Goal: Task Accomplishment & Management: Manage account settings

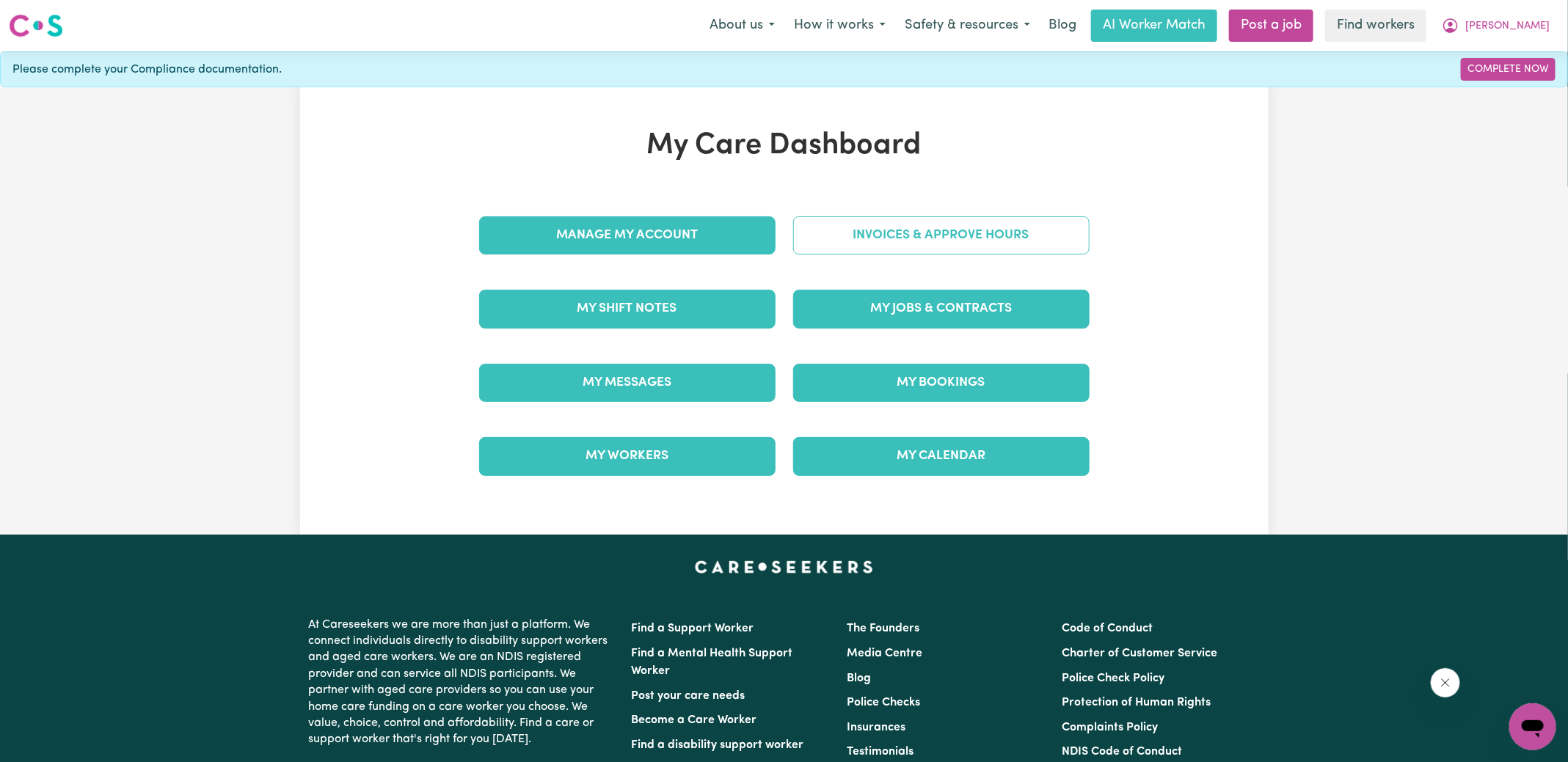
click at [899, 245] on link "Invoices & Approve Hours" at bounding box center [941, 236] width 297 height 38
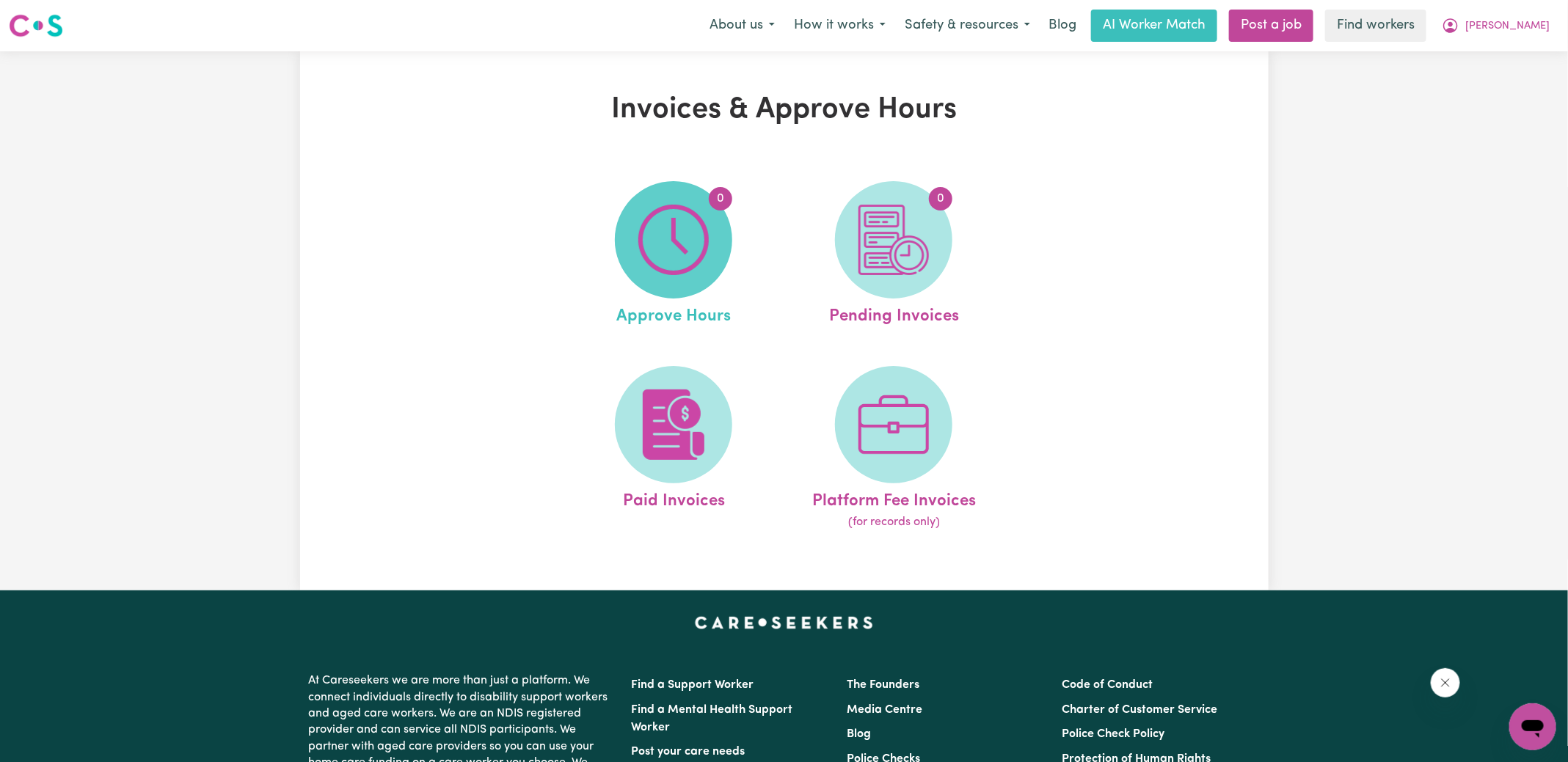
click at [723, 222] on span "0" at bounding box center [673, 239] width 117 height 117
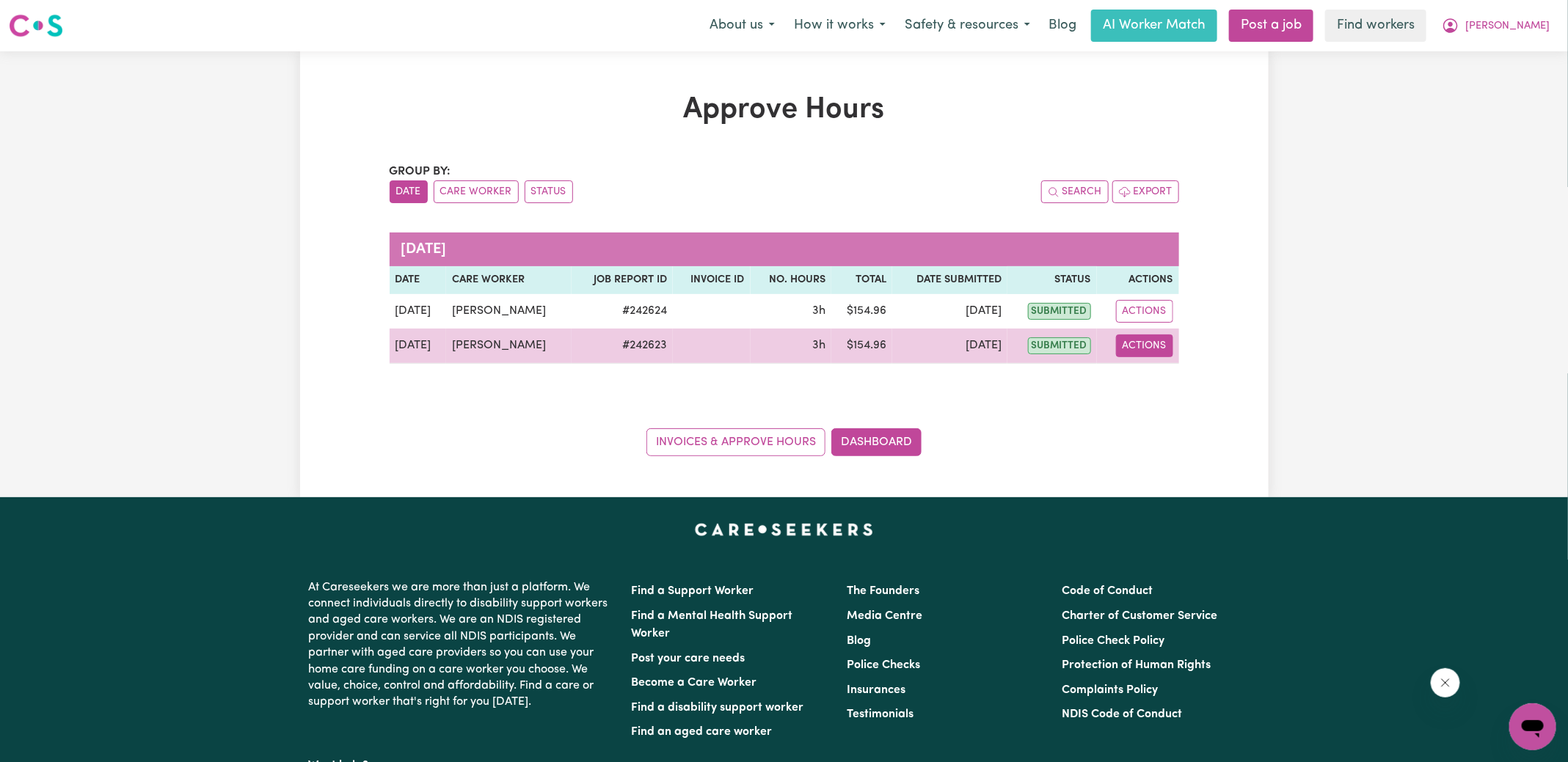
click at [1133, 353] on button "Actions" at bounding box center [1145, 345] width 57 height 23
click at [1173, 379] on link "View Job Report" at bounding box center [1181, 379] width 125 height 29
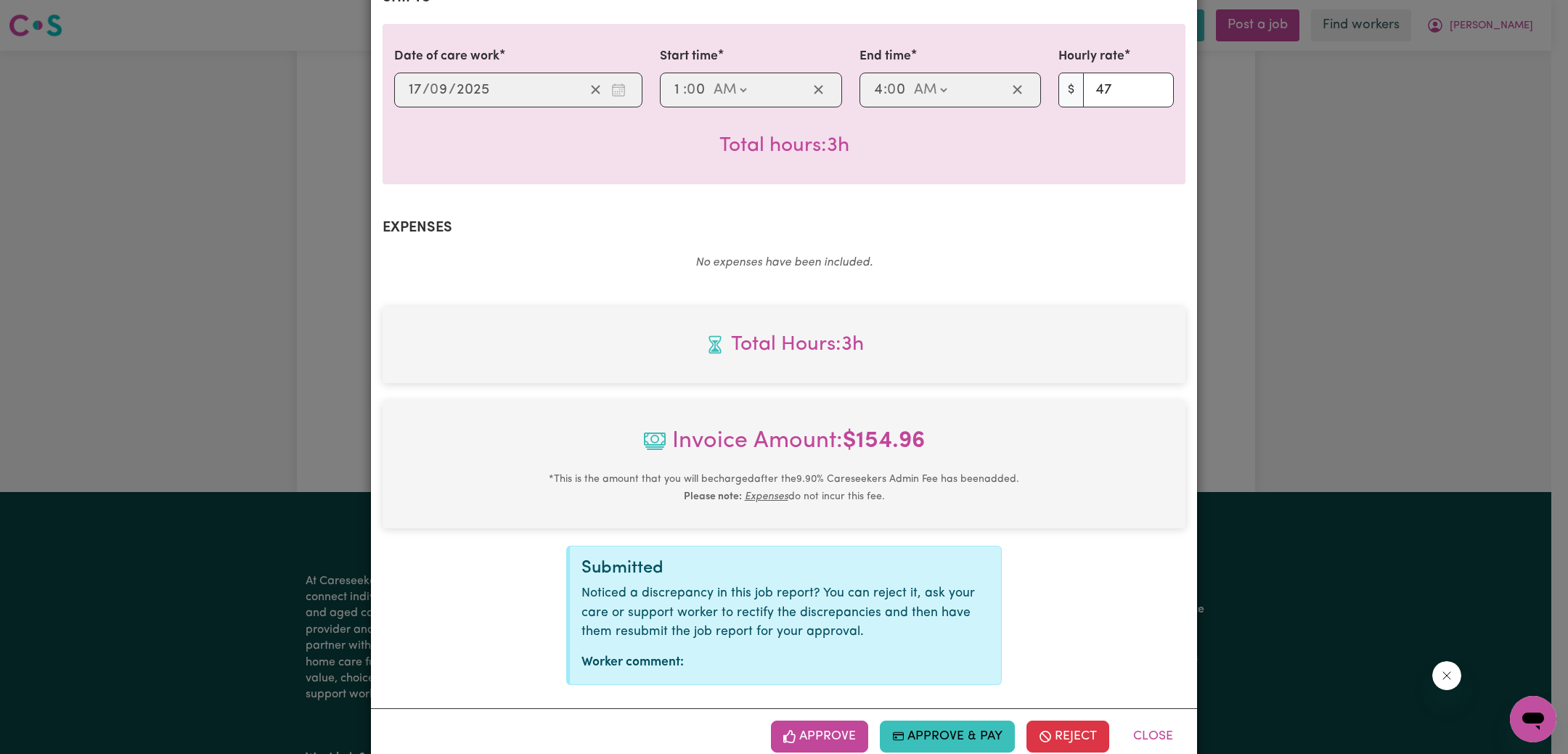
scroll to position [382, 0]
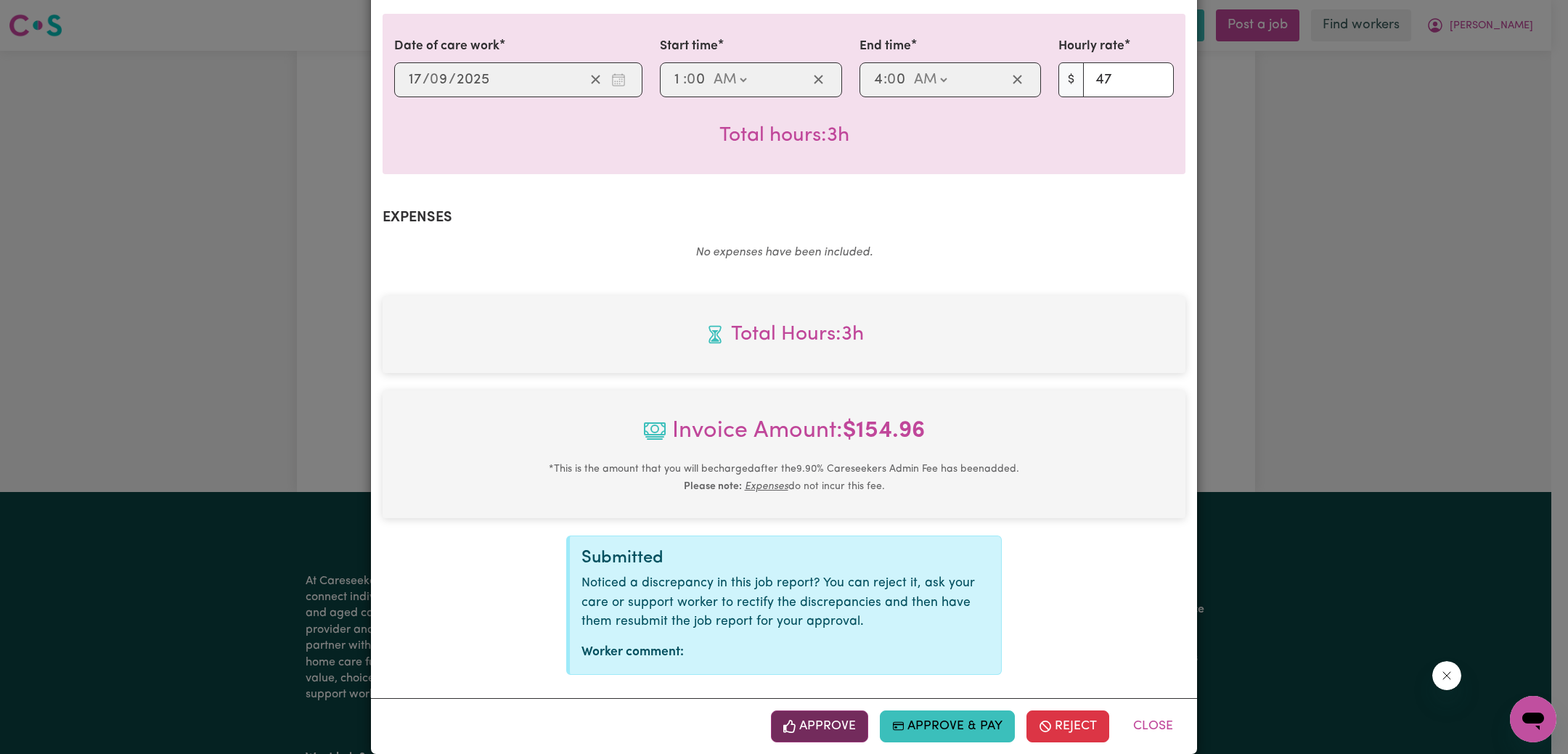
click at [845, 710] on button "Approve" at bounding box center [820, 726] width 98 height 32
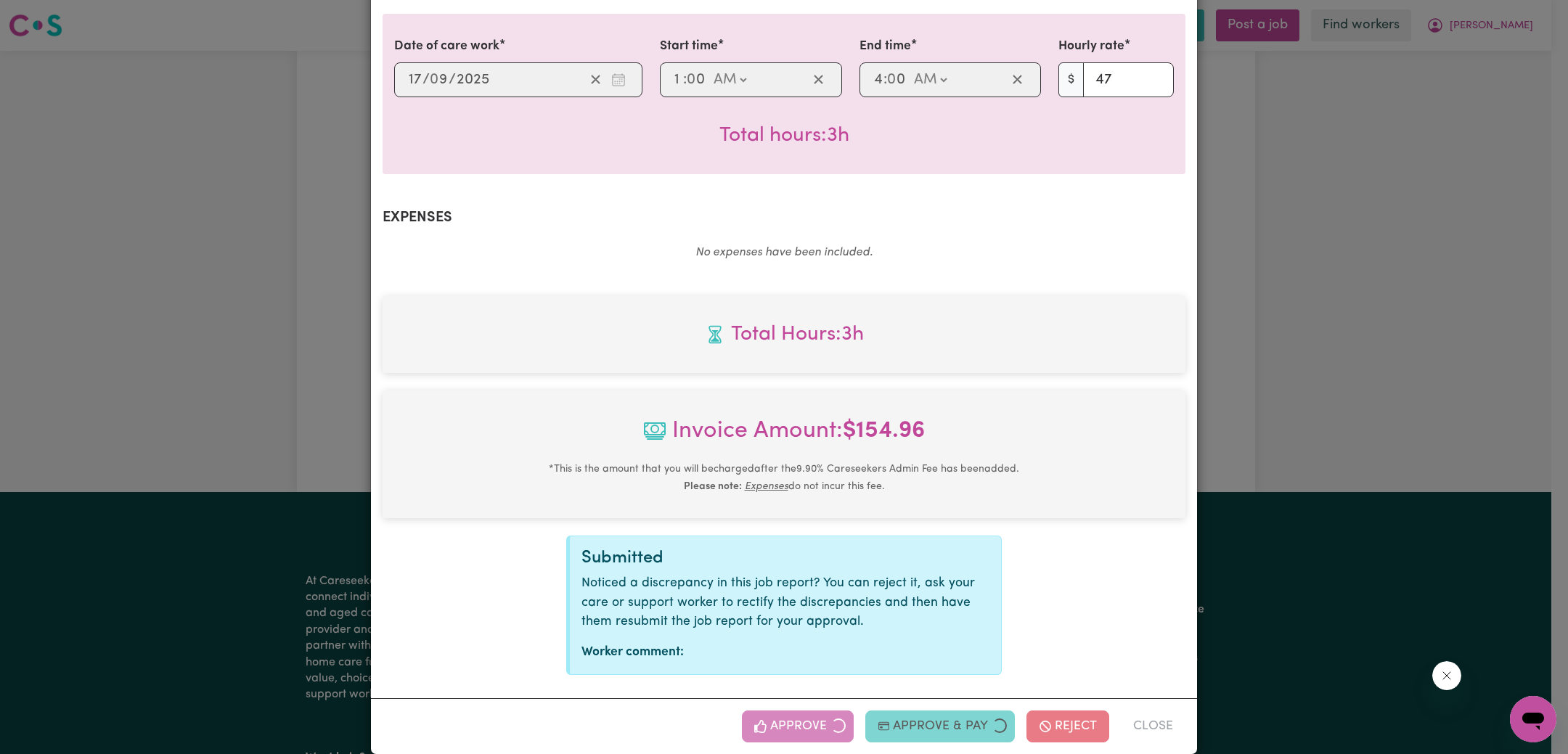
click at [1279, 393] on div "Job Report # 242623 - [PERSON_NAME] Summary Job report # 242623 Client name: [P…" at bounding box center [784, 377] width 1568 height 754
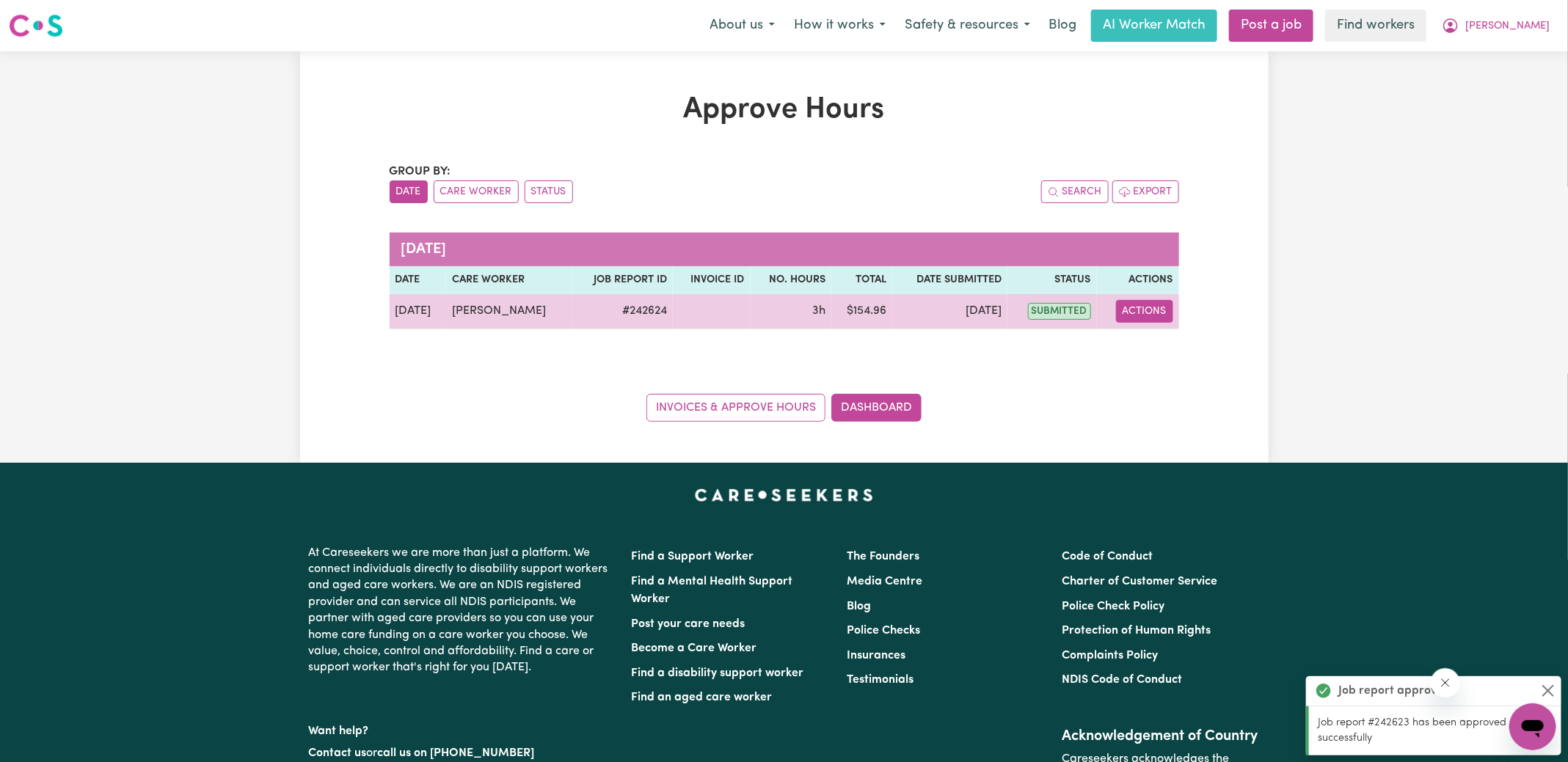
click at [1137, 310] on button "Actions" at bounding box center [1145, 311] width 57 height 23
click at [1150, 338] on link "View Job Report" at bounding box center [1181, 345] width 125 height 29
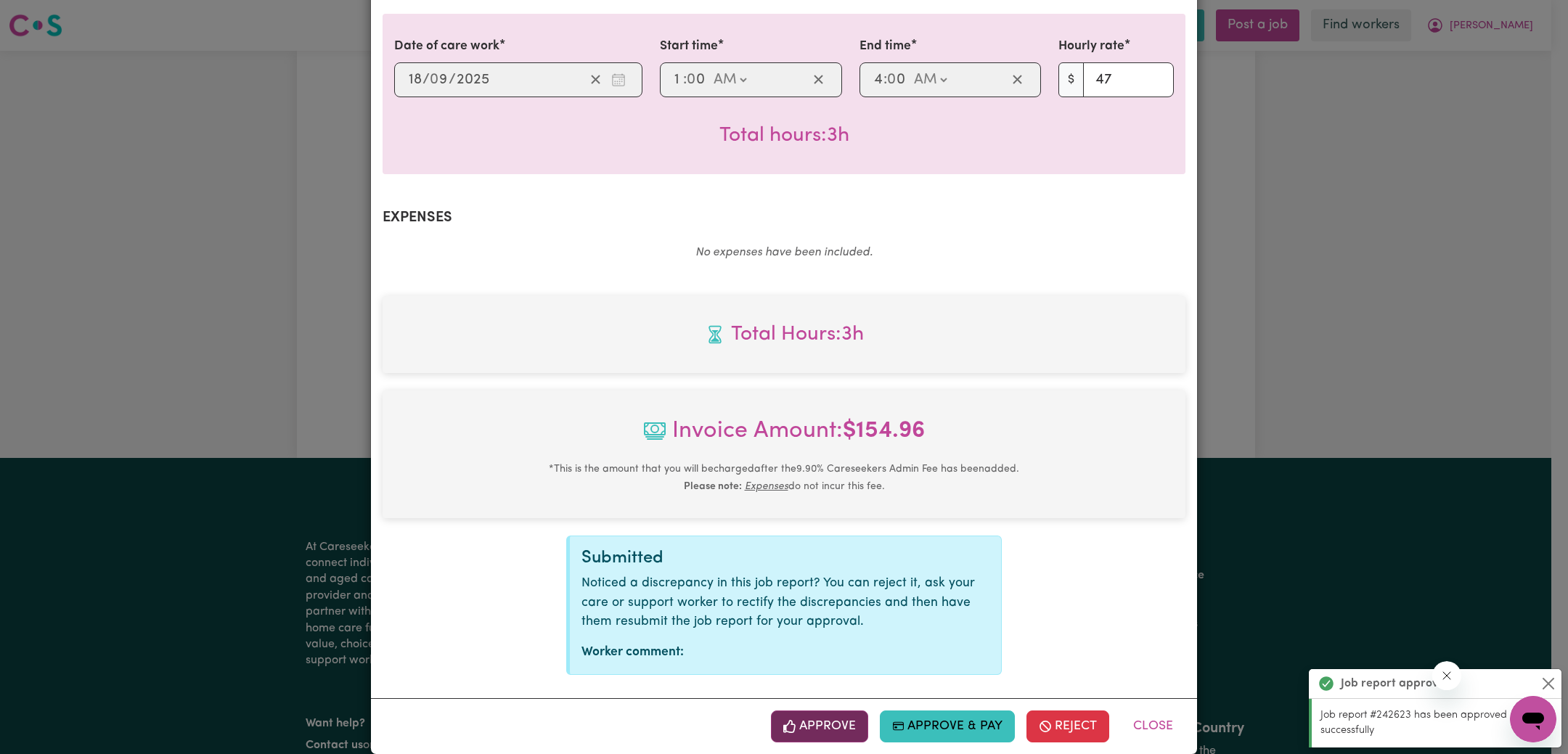
click at [821, 710] on button "Approve" at bounding box center [820, 726] width 98 height 32
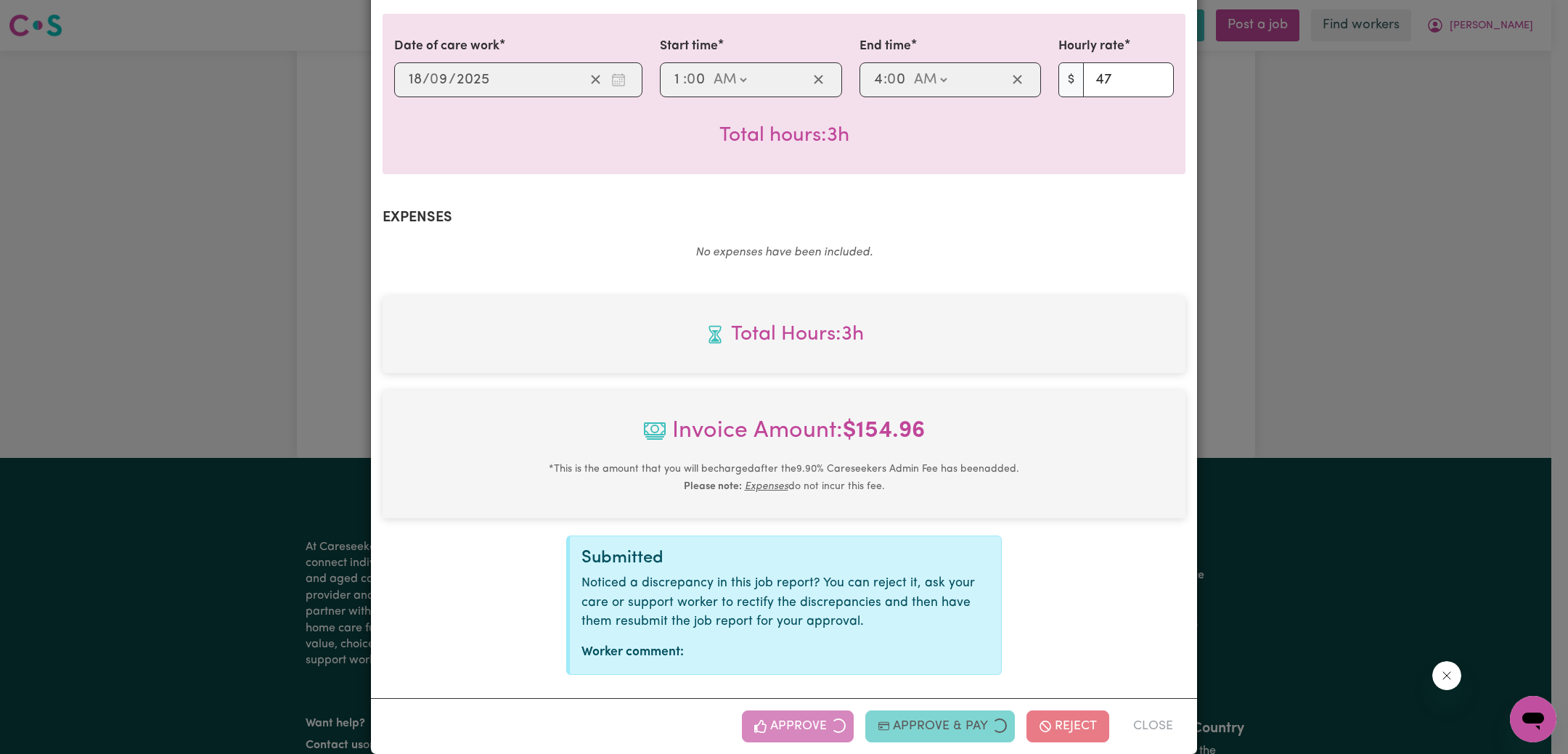
click at [1391, 348] on div "Job Report # 242624 - [PERSON_NAME] Summary Job report # 242624 Client name: [P…" at bounding box center [784, 377] width 1568 height 754
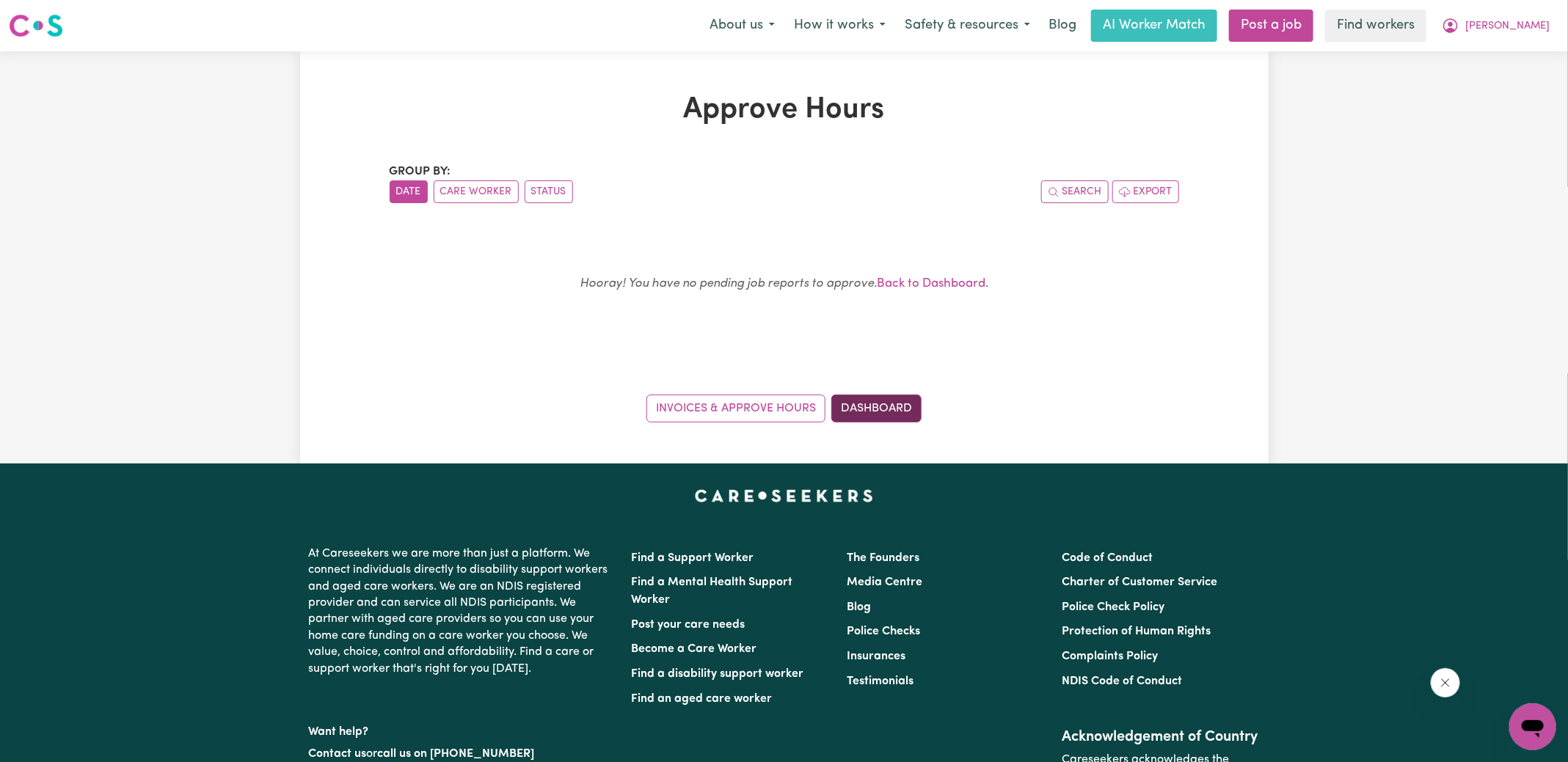
click at [871, 406] on link "Dashboard" at bounding box center [876, 409] width 91 height 28
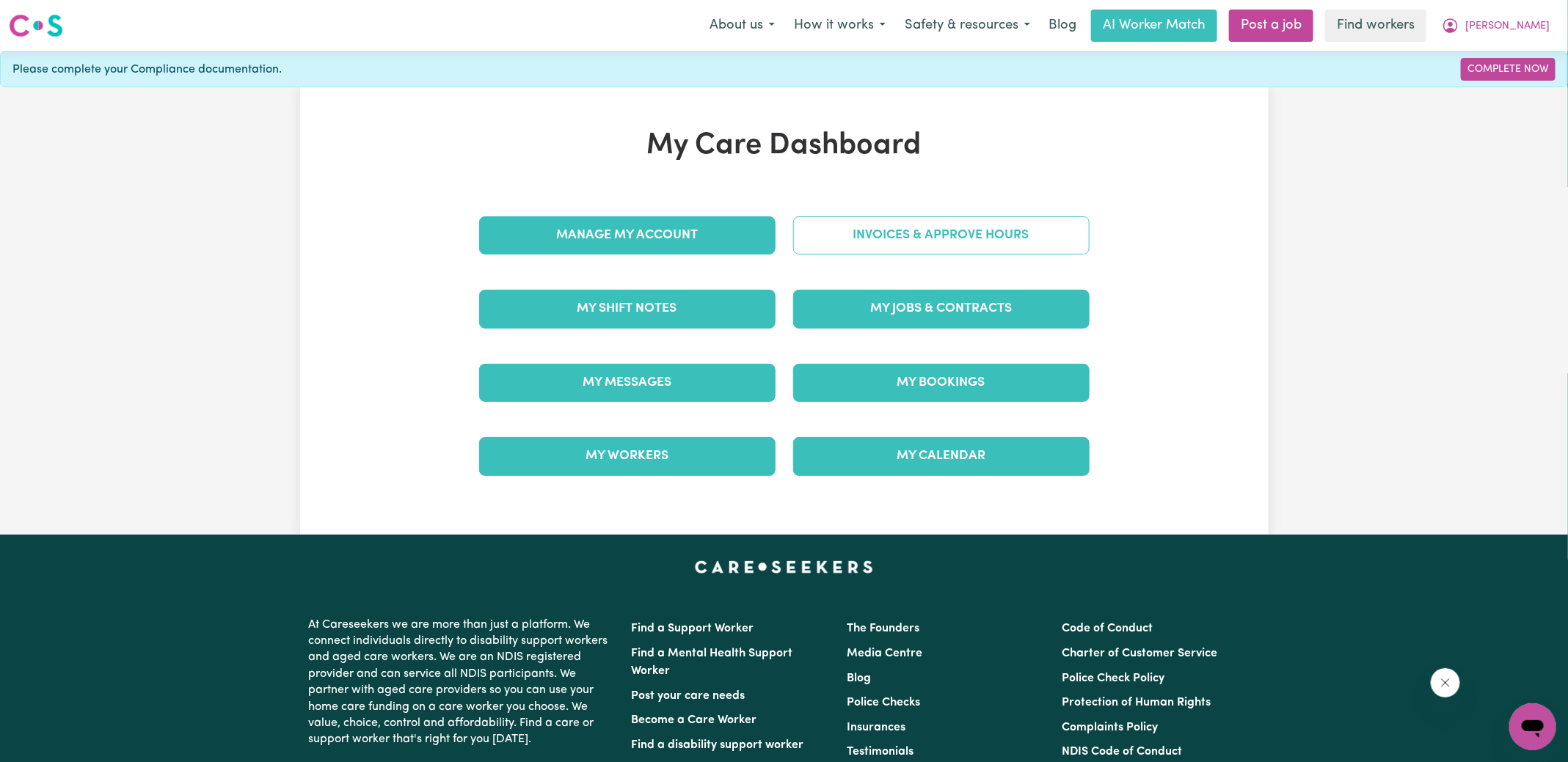
click at [882, 231] on link "Invoices & Approve Hours" at bounding box center [941, 236] width 297 height 38
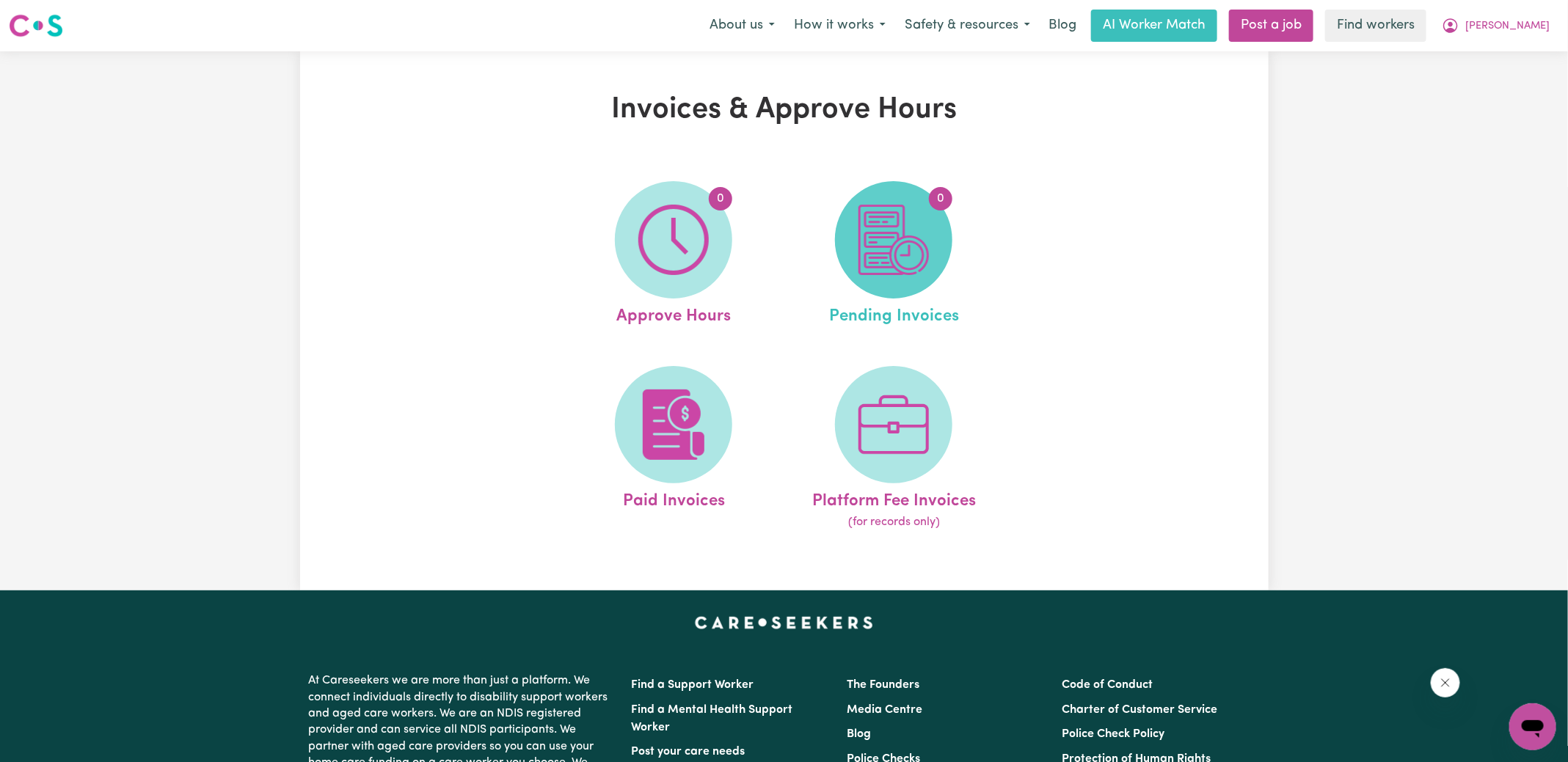
click at [902, 261] on img at bounding box center [894, 240] width 71 height 71
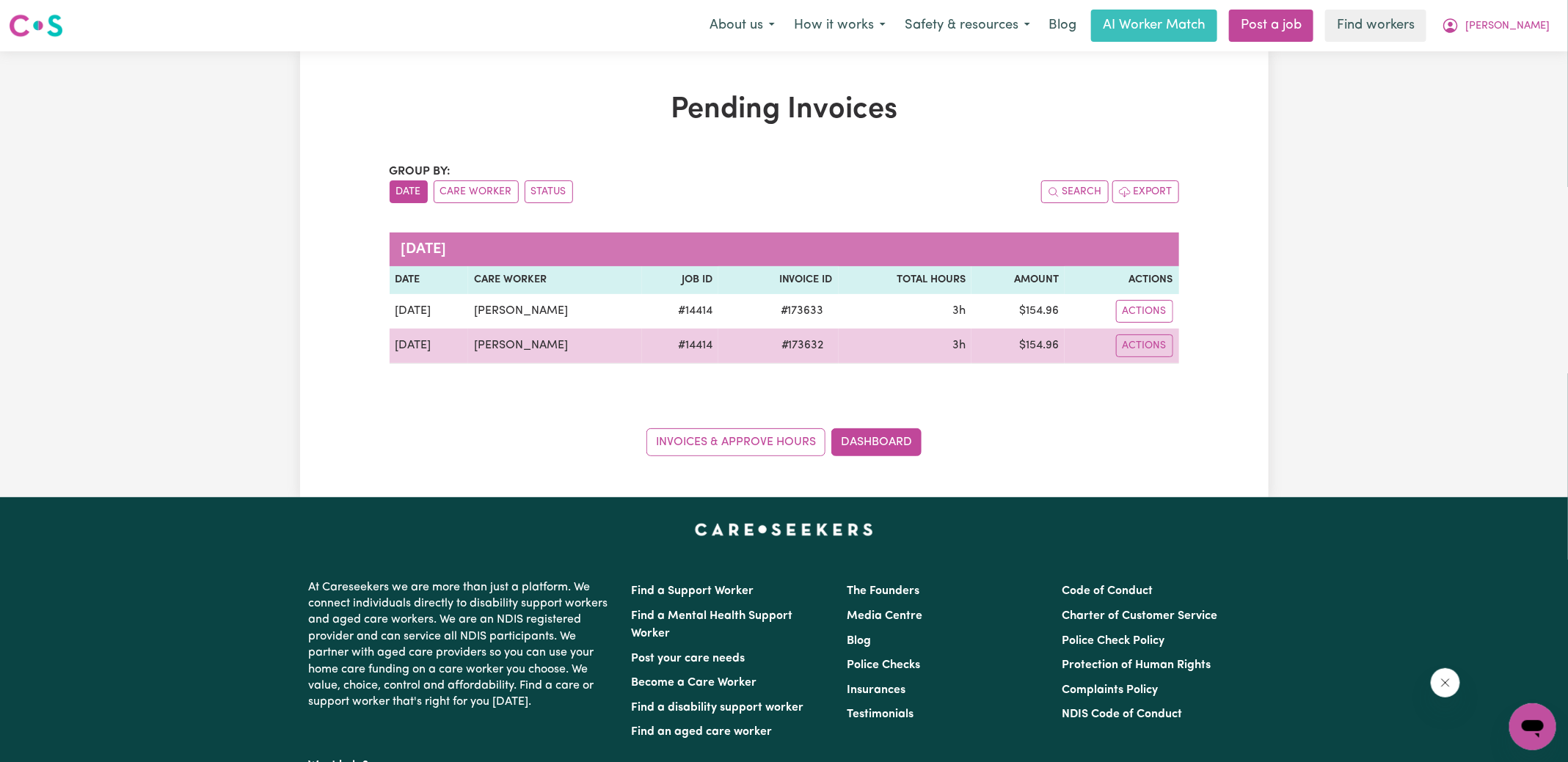
click at [792, 345] on span "# 173632" at bounding box center [803, 345] width 60 height 18
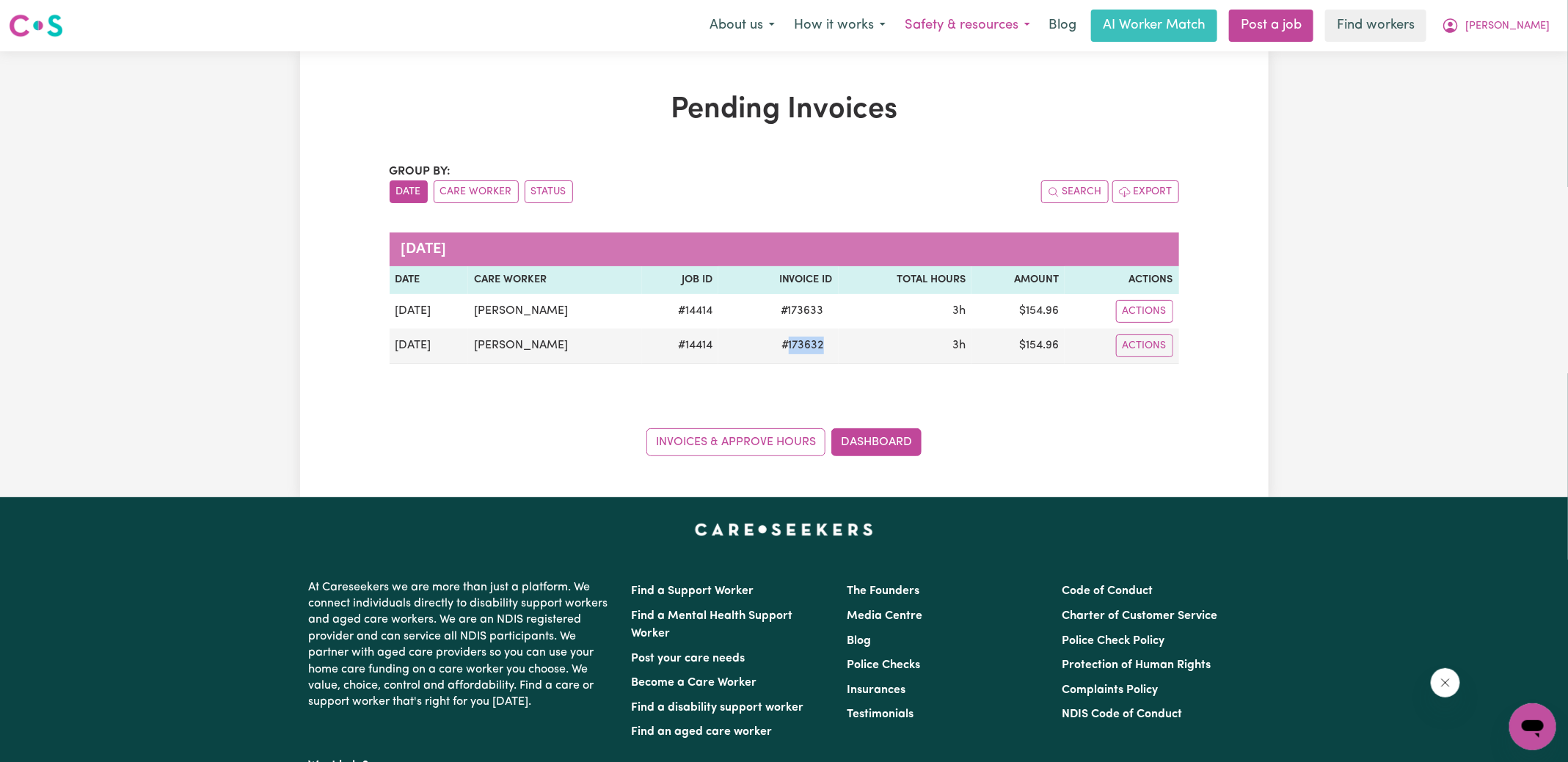
copy span "173632"
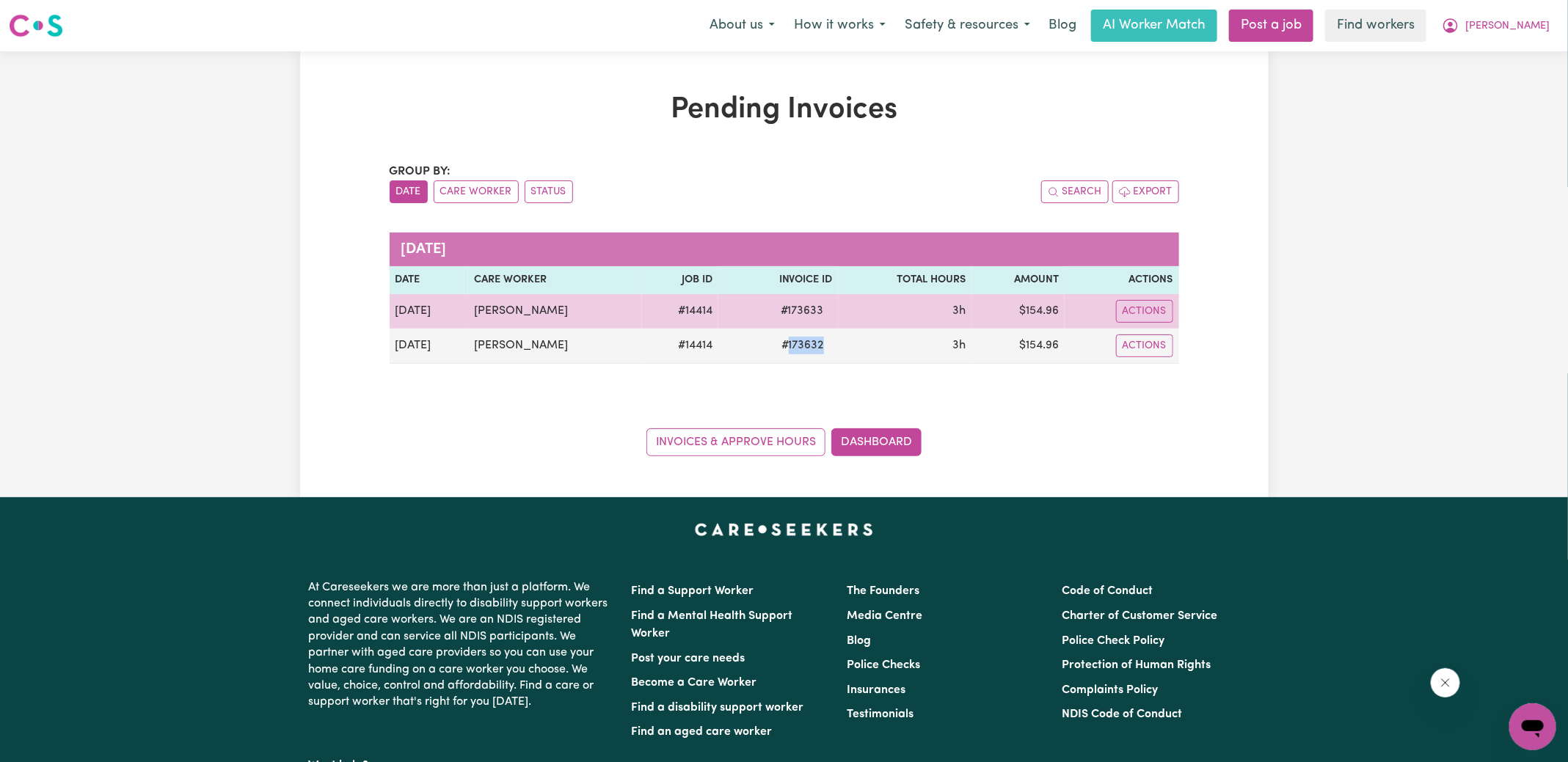
click at [779, 306] on span "# 173633" at bounding box center [802, 311] width 61 height 18
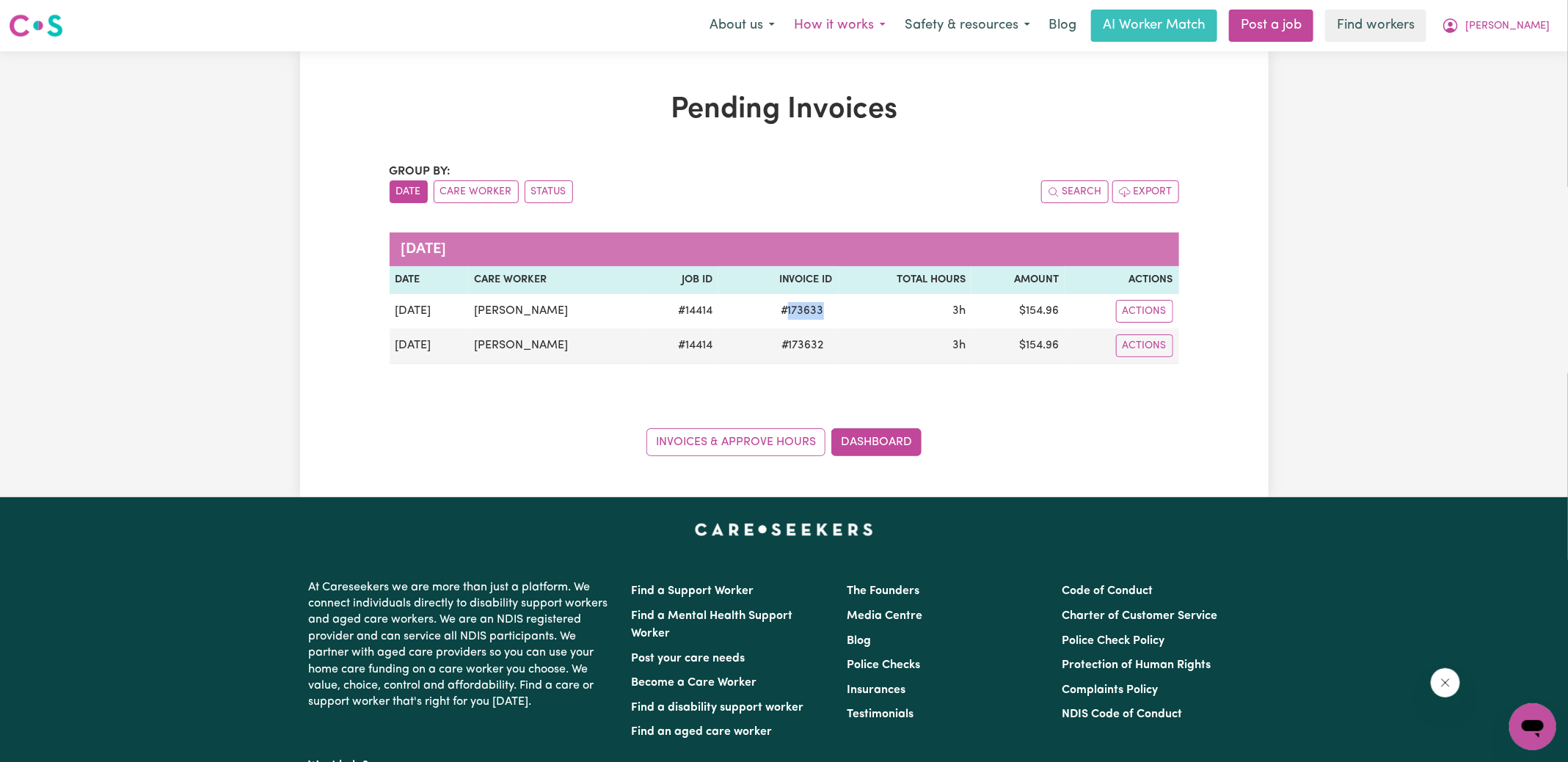
copy span "173633"
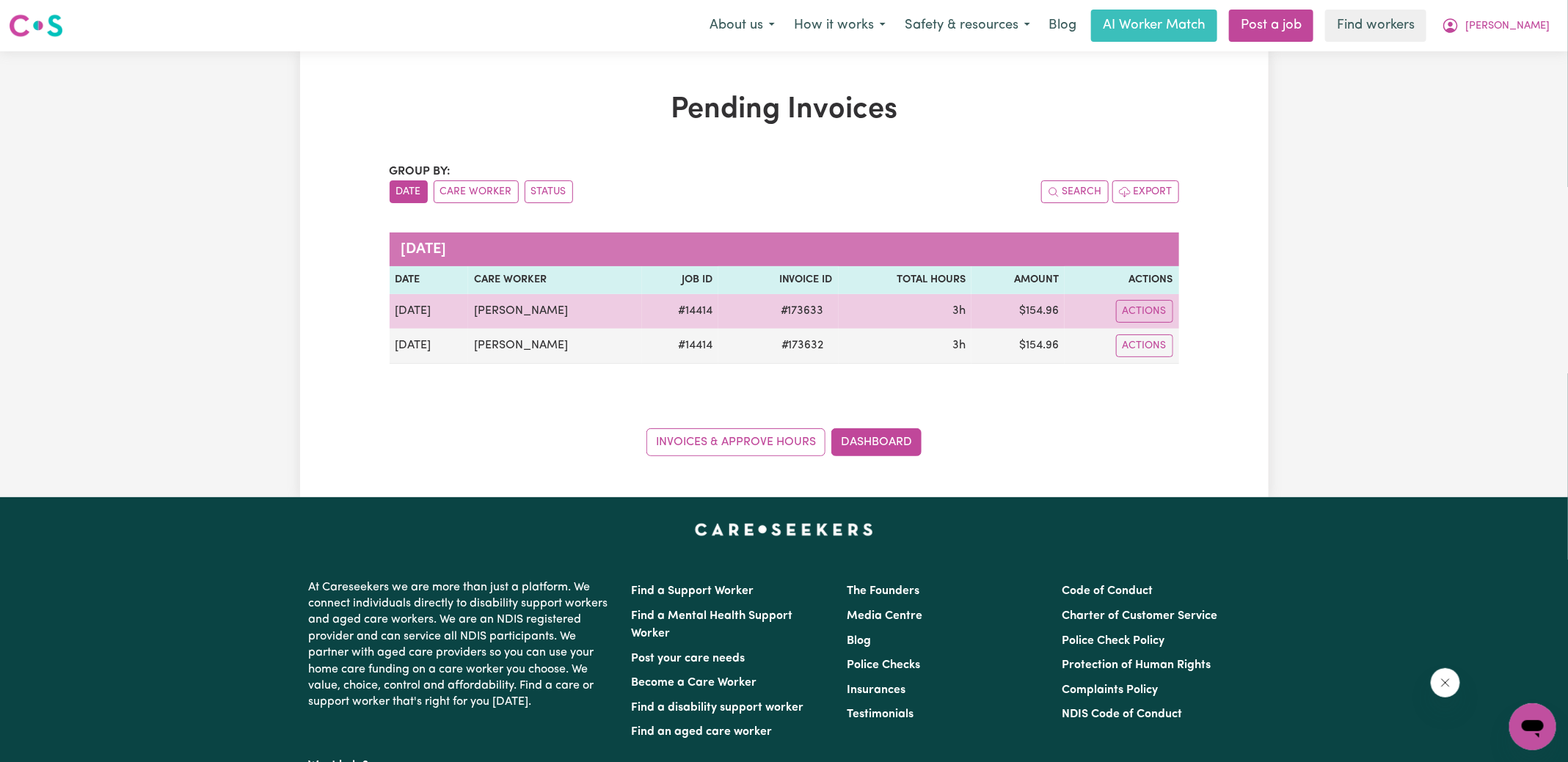
click at [1041, 306] on td "$ 154.96" at bounding box center [1018, 311] width 94 height 35
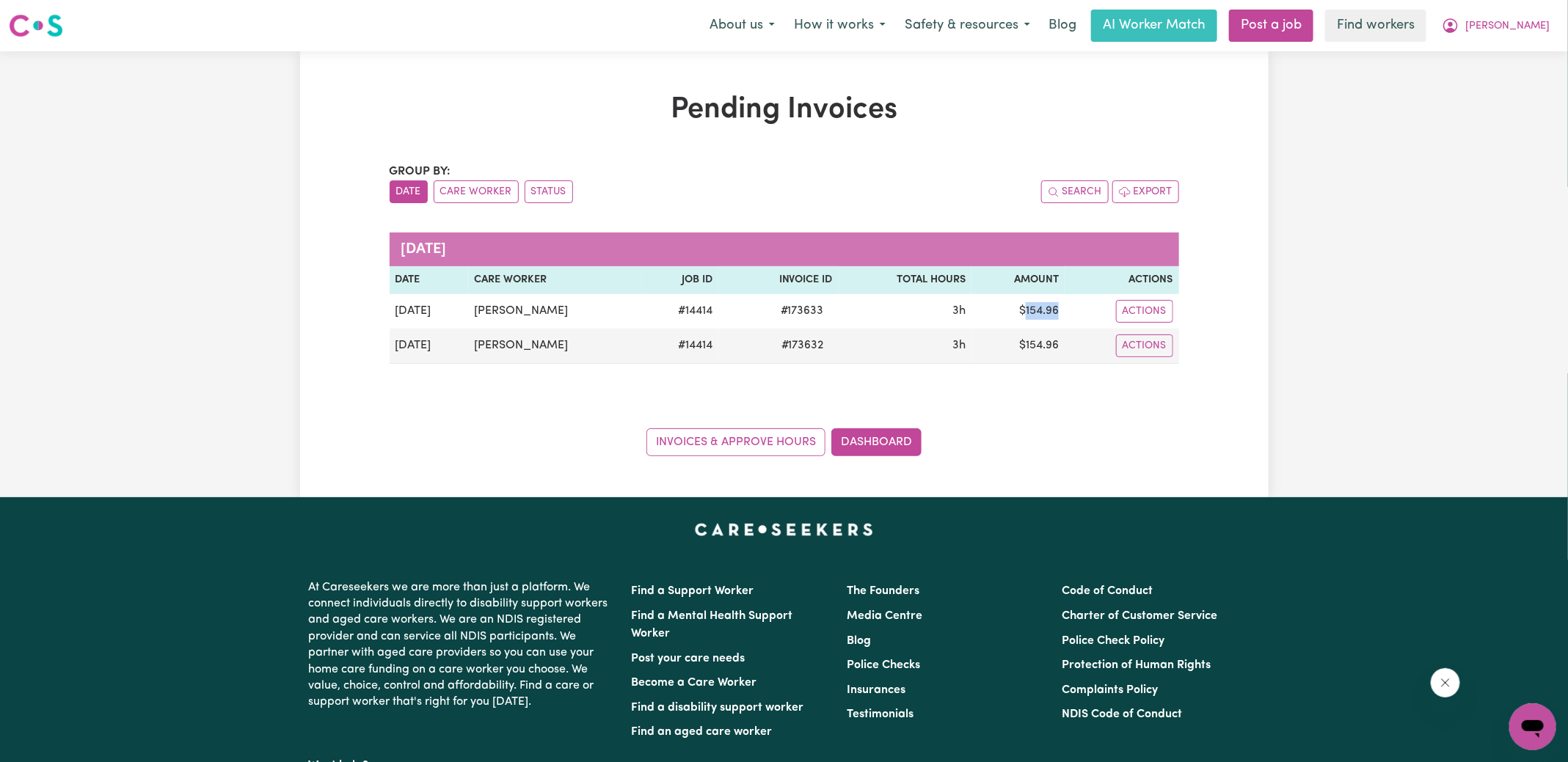
copy td "154.96"
click at [1453, 24] on icon "My Account" at bounding box center [1451, 24] width 4 height 5
click at [1498, 78] on link "Logout" at bounding box center [1500, 85] width 116 height 28
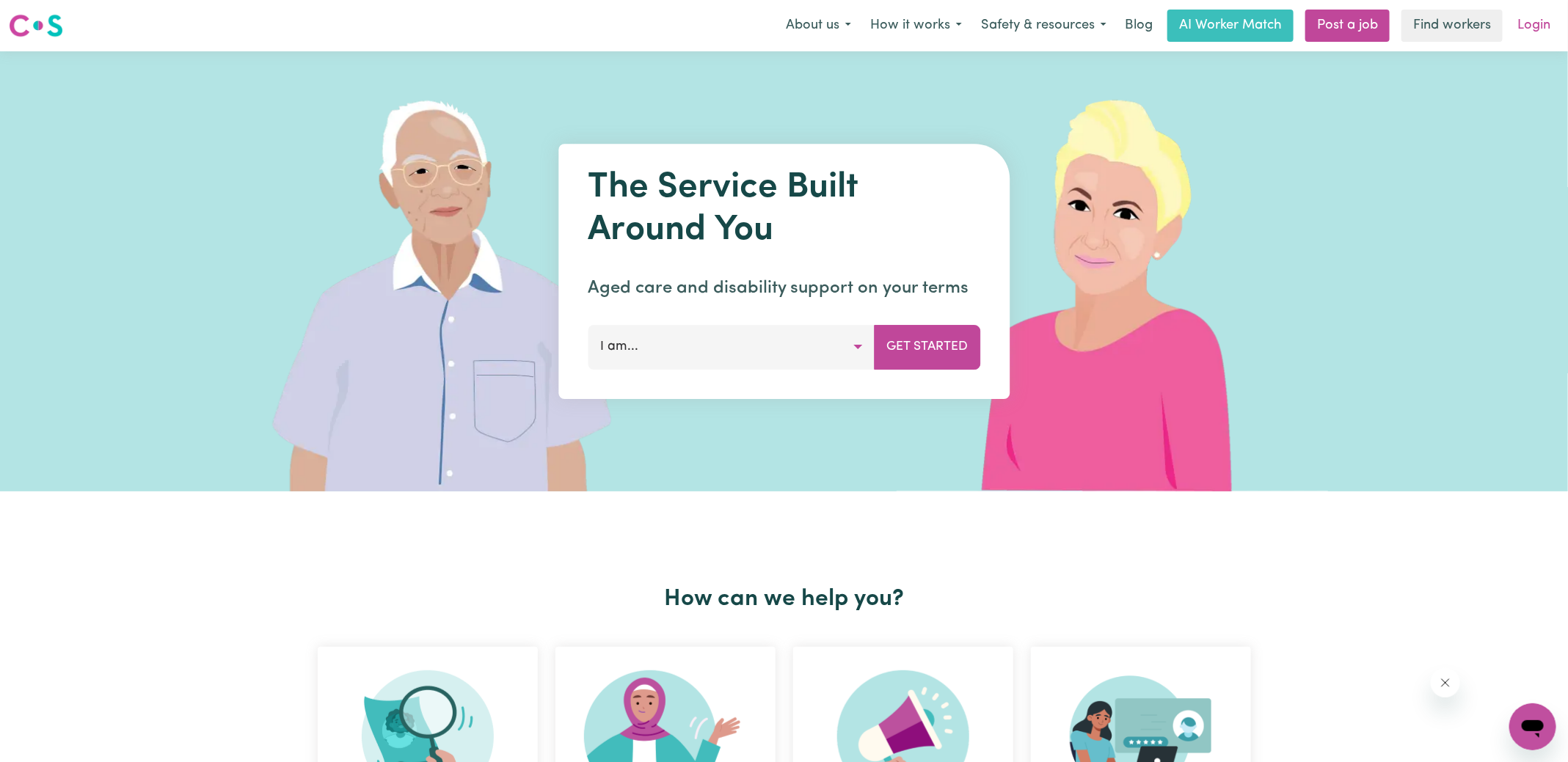
click at [1528, 30] on link "Login" at bounding box center [1534, 26] width 51 height 32
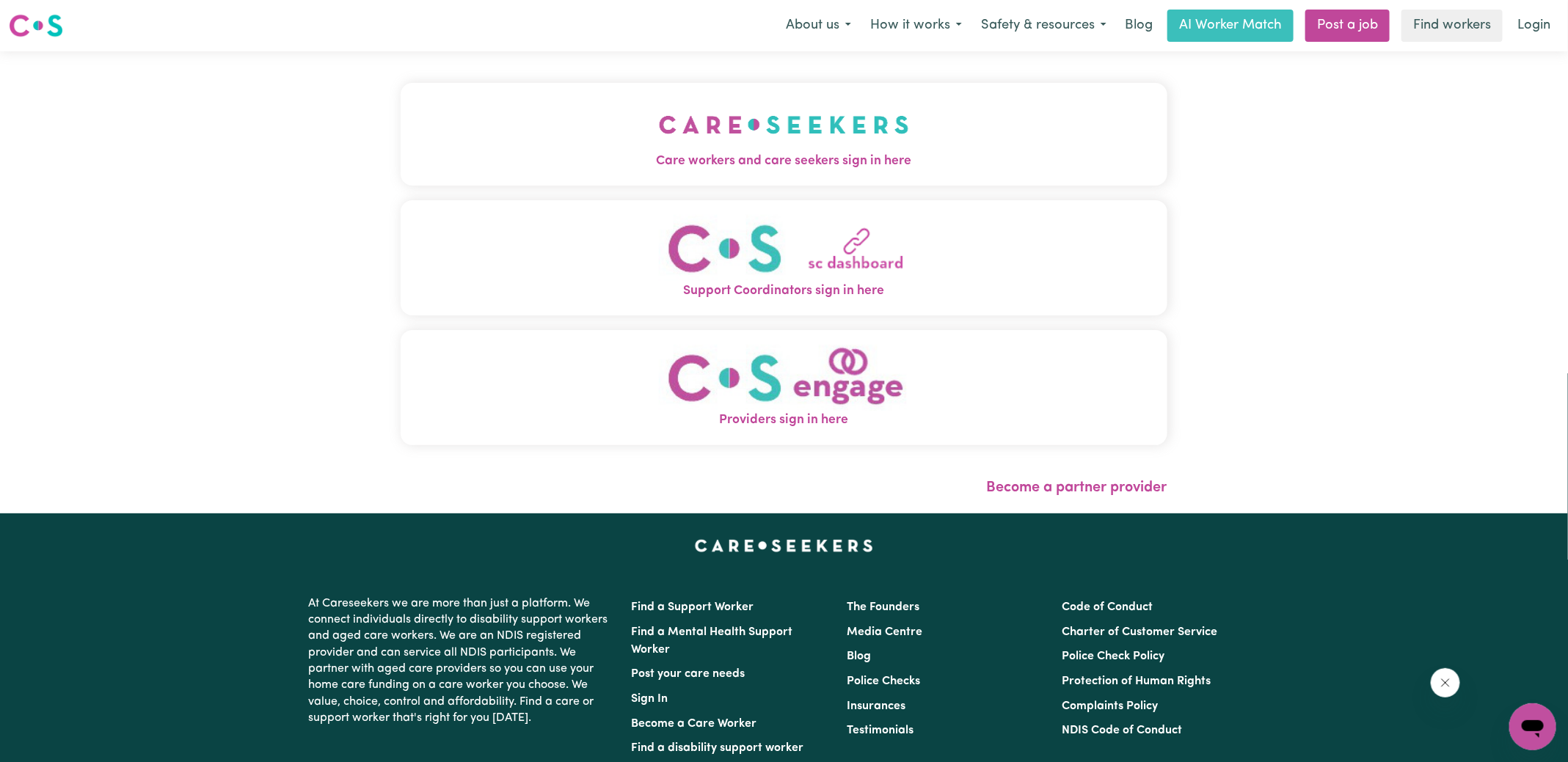
click at [636, 152] on span "Care workers and care seekers sign in here" at bounding box center [784, 161] width 767 height 19
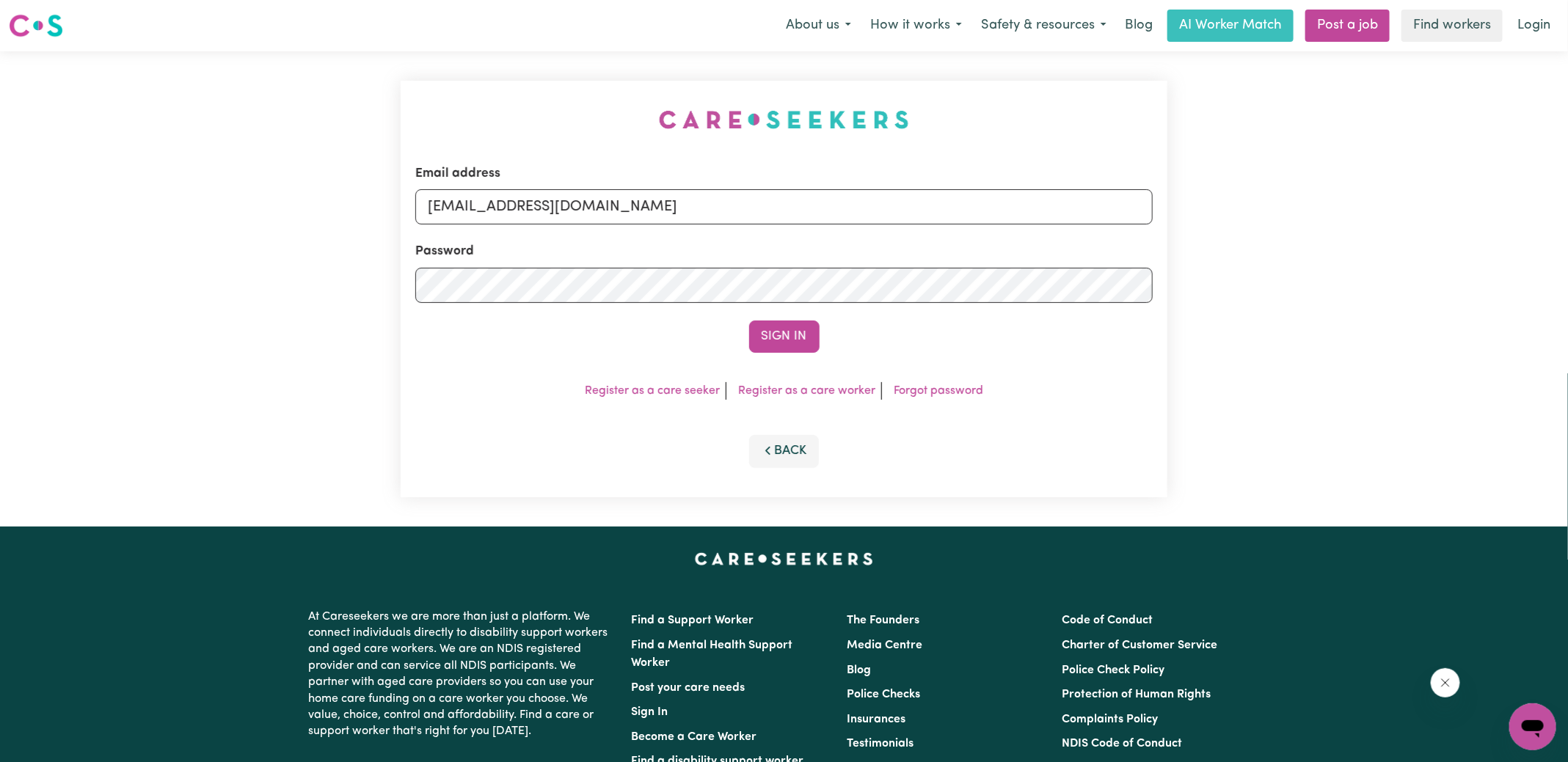
click at [426, 122] on div "Email address [EMAIL_ADDRESS][DOMAIN_NAME] Password Sign In Register as a care …" at bounding box center [784, 289] width 784 height 476
drag, startPoint x: 503, startPoint y: 202, endPoint x: 1266, endPoint y: 274, distance: 766.4
click at [1266, 274] on div "Email address [EMAIL_ADDRESS][DOMAIN_NAME] Password Sign In Register as a care …" at bounding box center [784, 289] width 1568 height 476
type input "[EMAIL_ADDRESS][DOMAIN_NAME]"
click at [749, 320] on button "Sign In" at bounding box center [784, 336] width 71 height 32
